Goal: Task Accomplishment & Management: Use online tool/utility

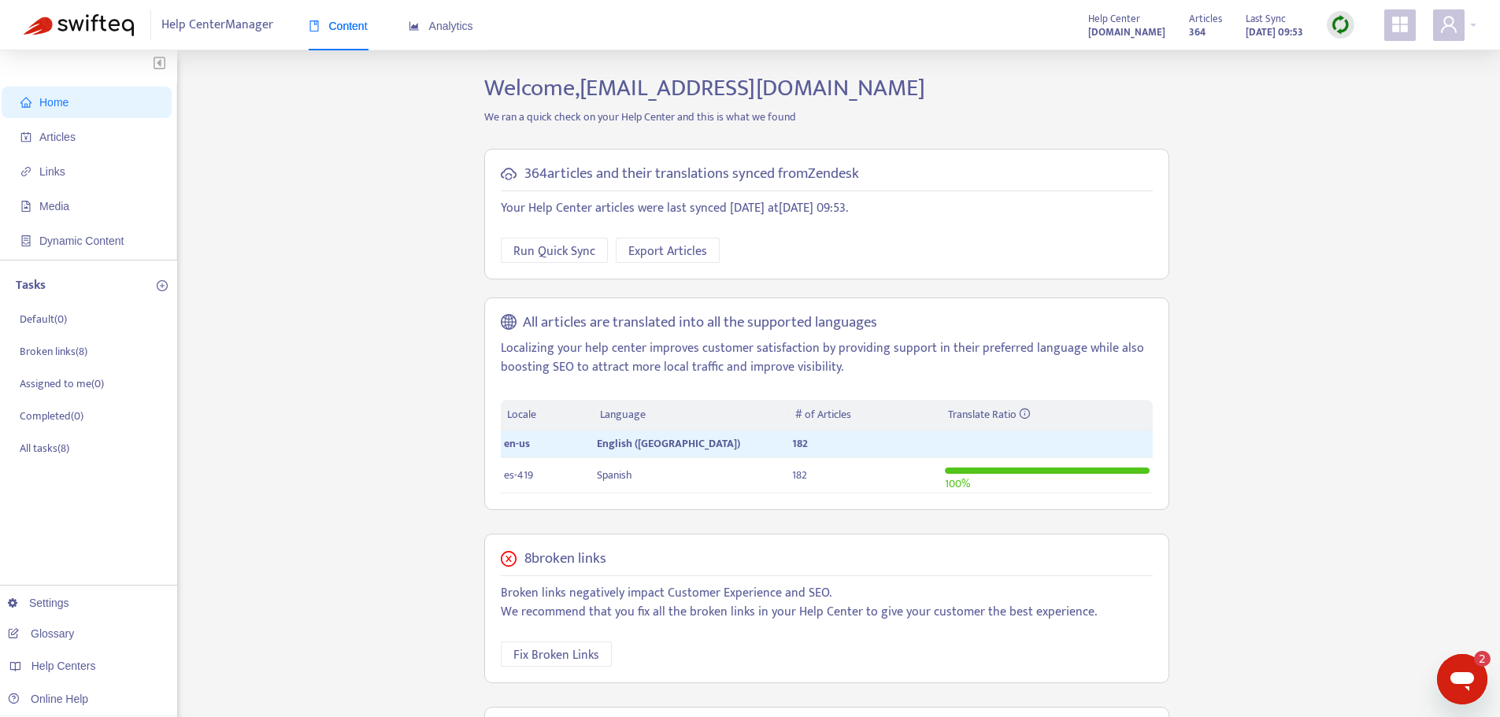
click at [1345, 28] on img at bounding box center [1341, 25] width 20 height 20
click at [1362, 79] on link "Full Sync" at bounding box center [1367, 82] width 57 height 18
click at [113, 137] on span "Articles" at bounding box center [89, 136] width 139 height 31
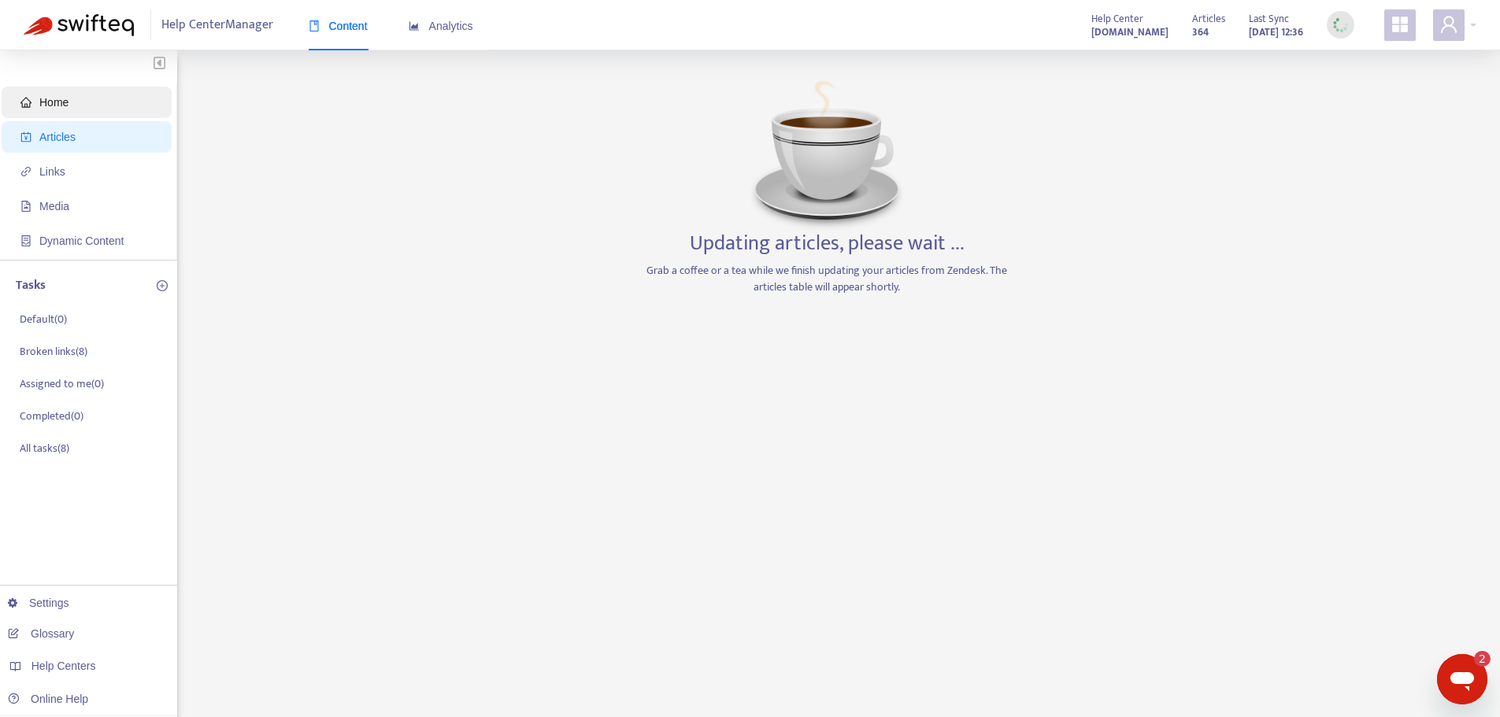
click at [139, 113] on span "Home" at bounding box center [89, 102] width 139 height 31
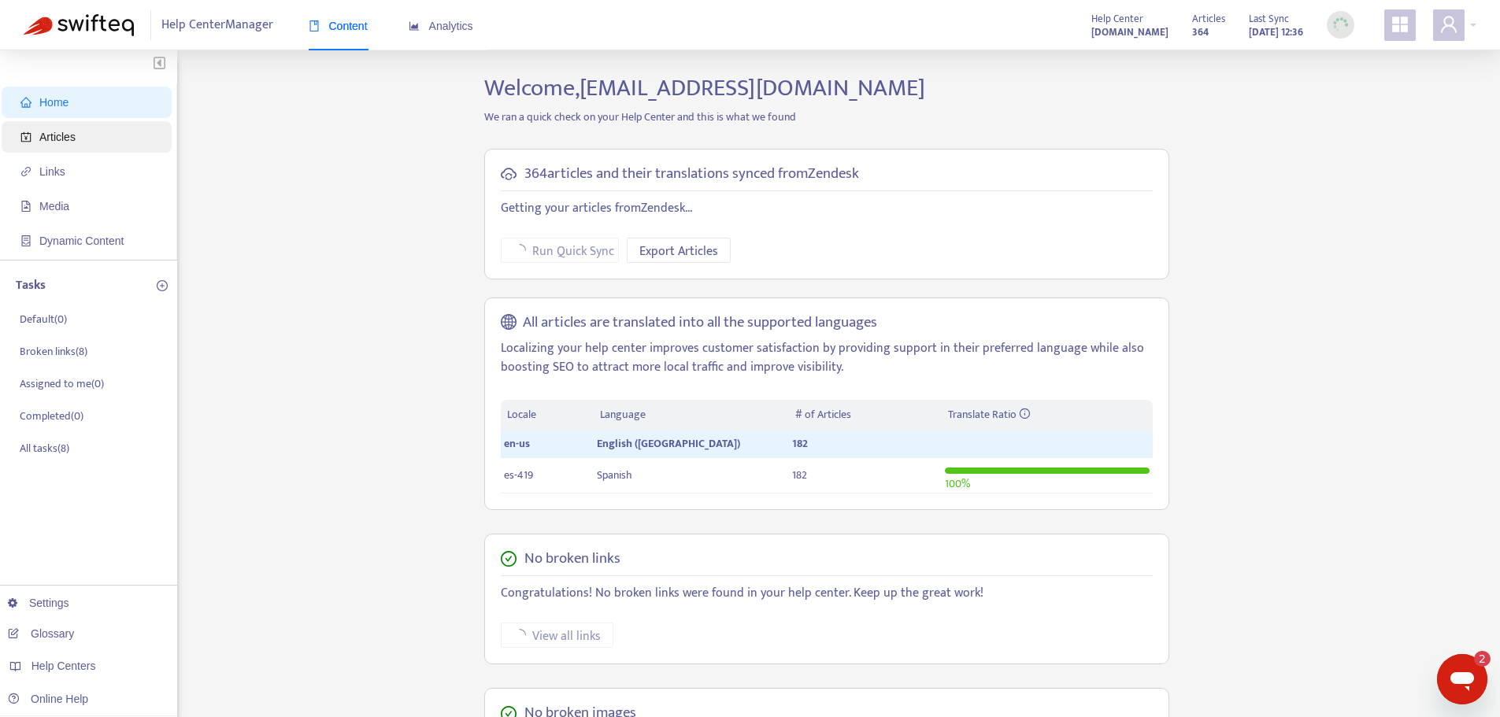
click at [131, 132] on span "Articles" at bounding box center [89, 136] width 139 height 31
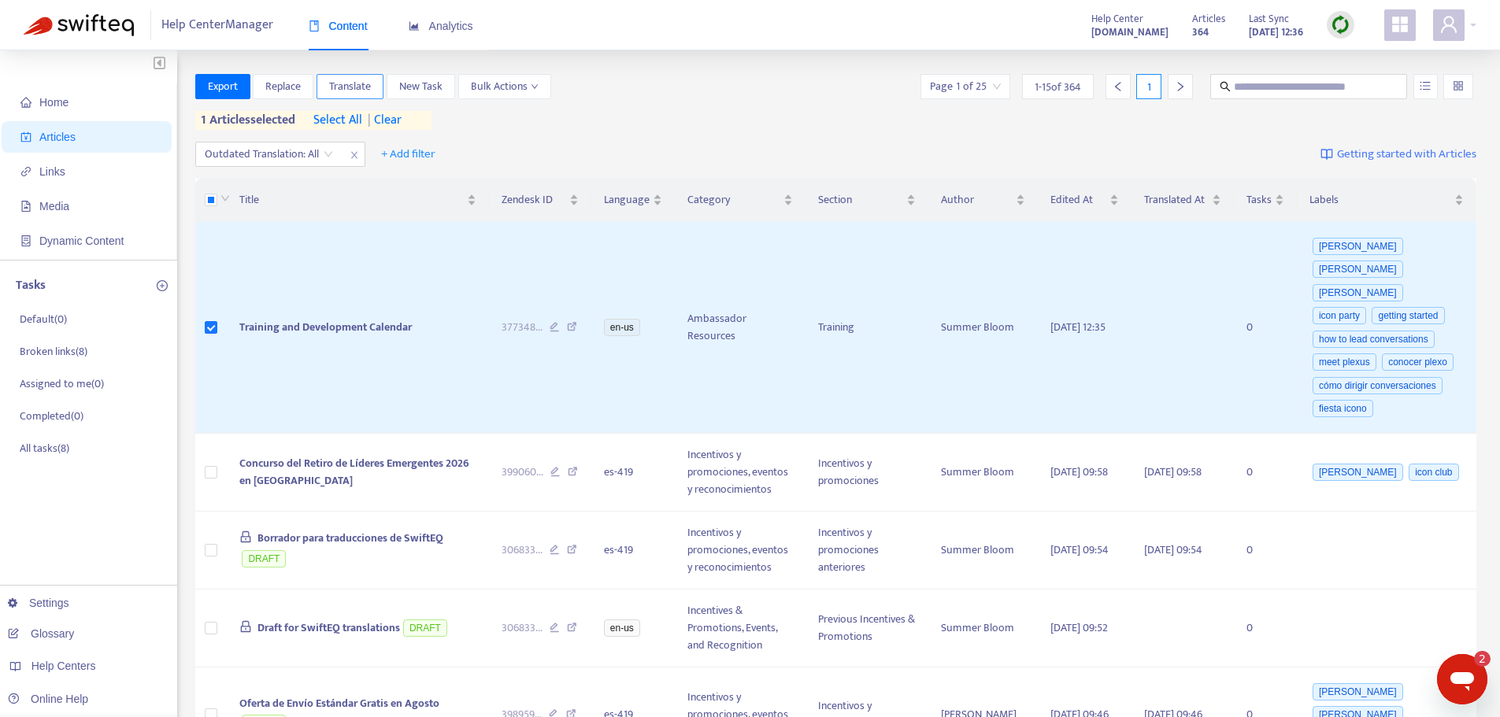
click at [367, 76] on button "Translate" at bounding box center [350, 86] width 67 height 25
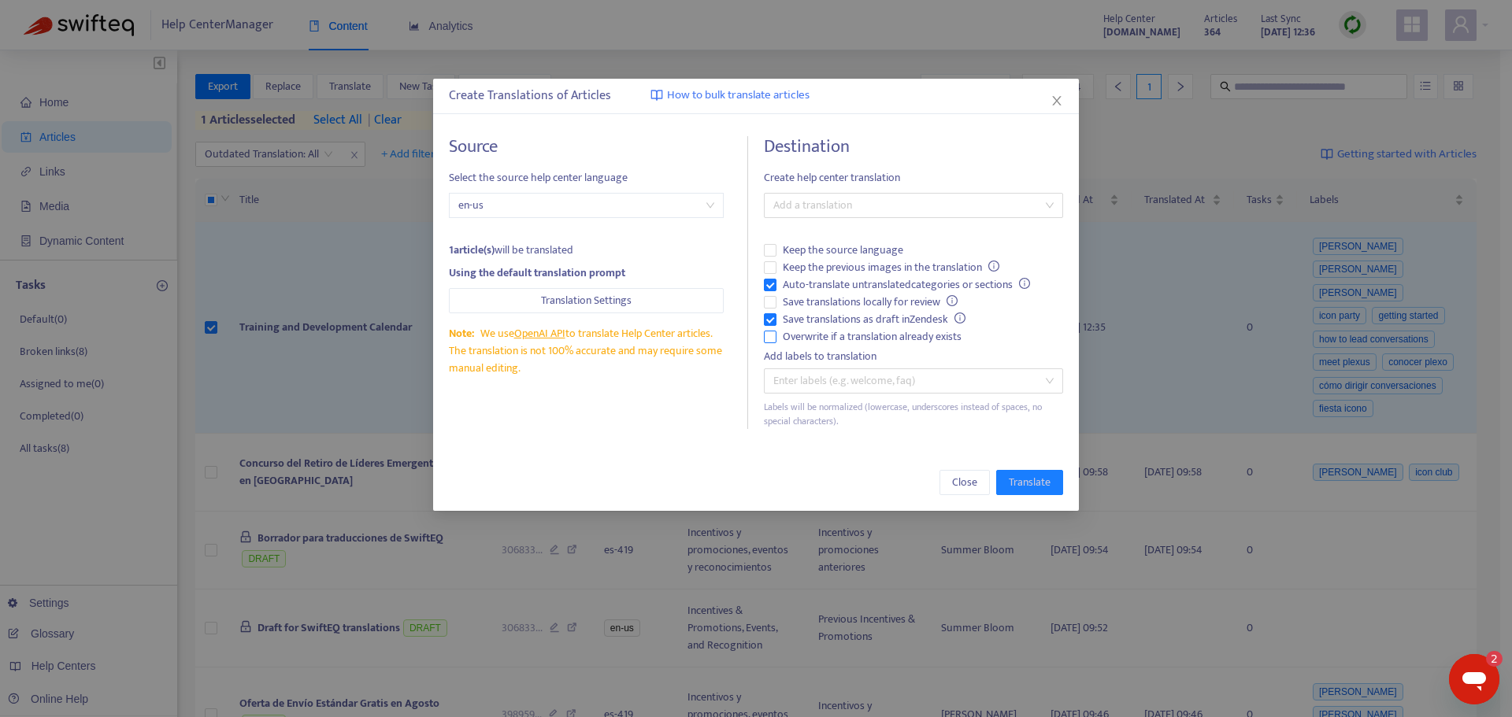
click at [802, 333] on span "Overwrite if a translation already exists" at bounding box center [871, 336] width 191 height 17
click at [802, 280] on span "Auto-translate untranslated categories or sections" at bounding box center [906, 284] width 260 height 17
click at [848, 213] on div at bounding box center [906, 205] width 276 height 19
click at [833, 261] on div "Spanish ( es-419 )" at bounding box center [913, 262] width 274 height 17
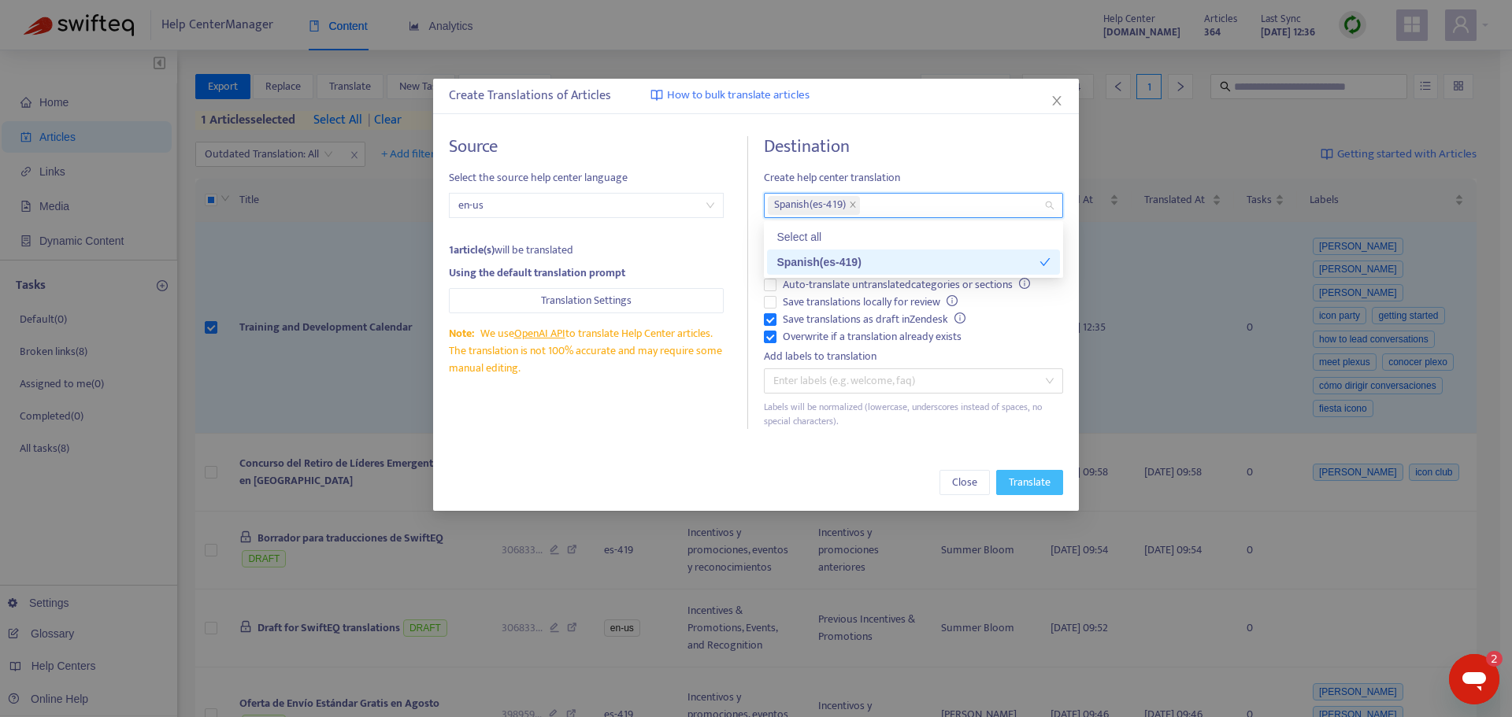
click at [1027, 487] on span "Translate" at bounding box center [1030, 482] width 42 height 17
